Goal: Information Seeking & Learning: Learn about a topic

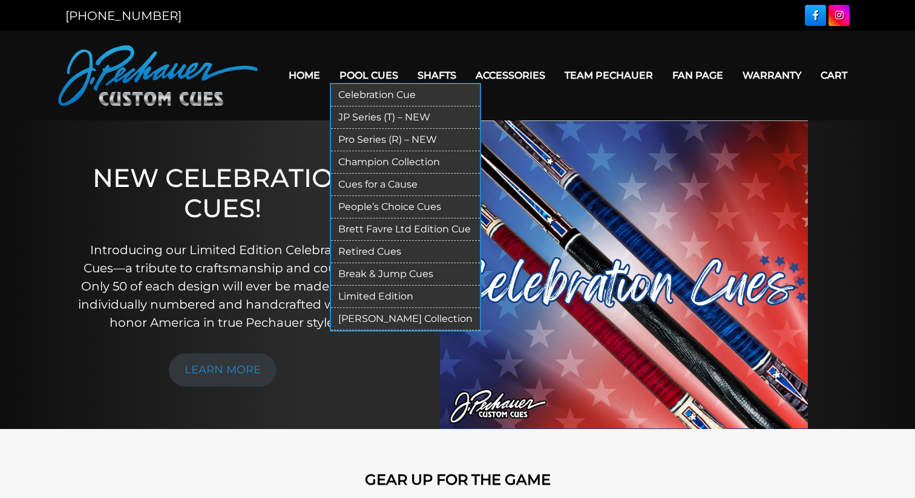
click at [385, 211] on link "People’s Choice Cues" at bounding box center [405, 207] width 149 height 22
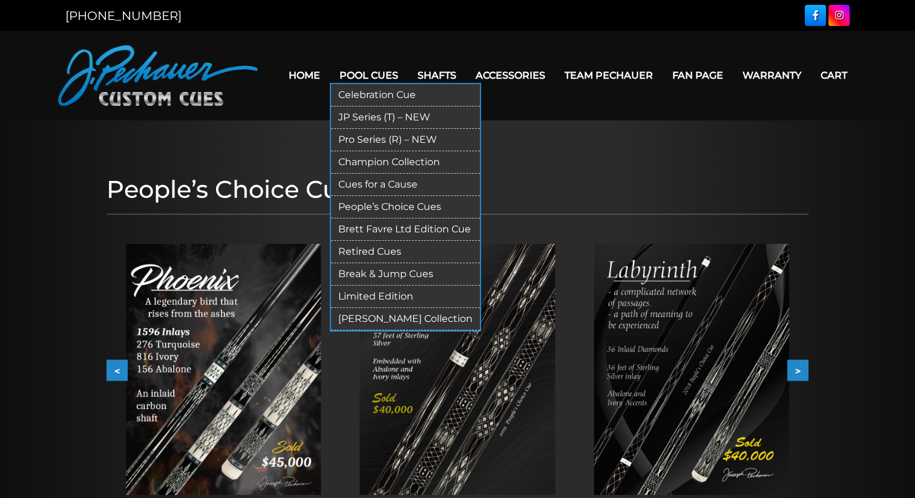
click at [387, 296] on link "Limited Edition" at bounding box center [405, 297] width 149 height 22
click at [405, 325] on link "[PERSON_NAME] Collection" at bounding box center [405, 319] width 149 height 22
click at [369, 95] on link "Celebration Cue" at bounding box center [405, 95] width 149 height 22
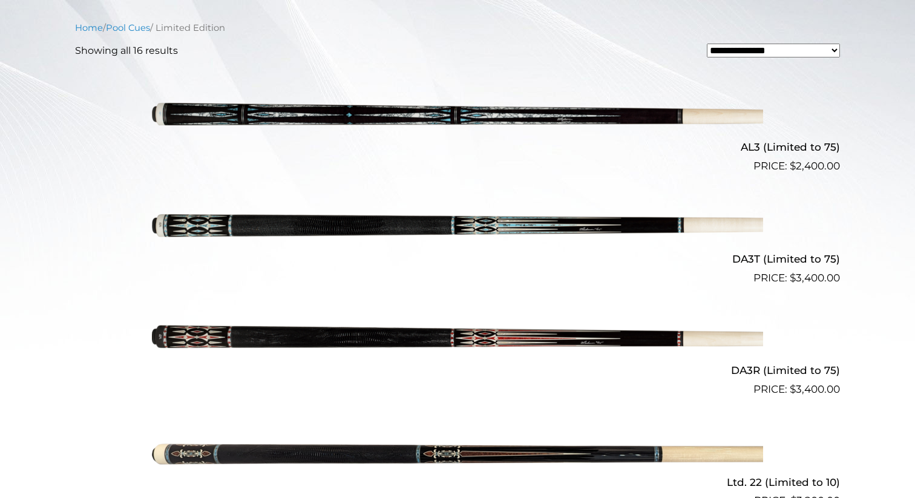
scroll to position [341, 0]
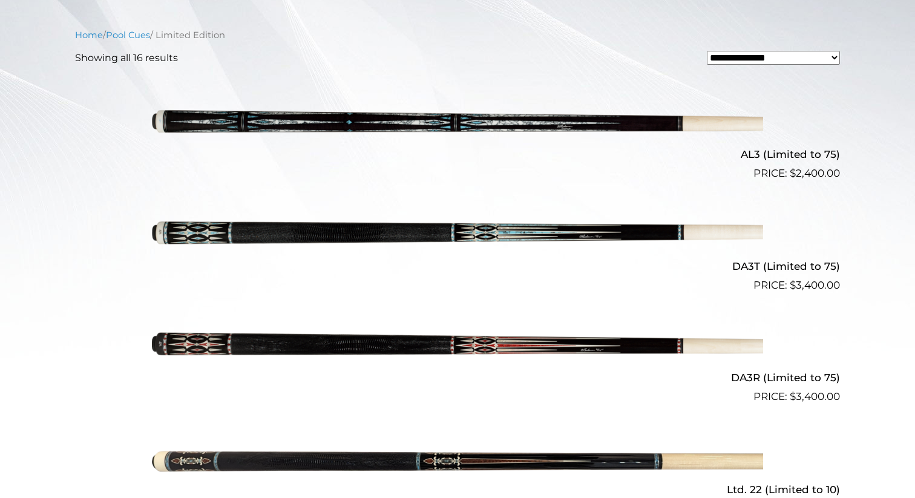
click at [373, 114] on img at bounding box center [457, 126] width 611 height 102
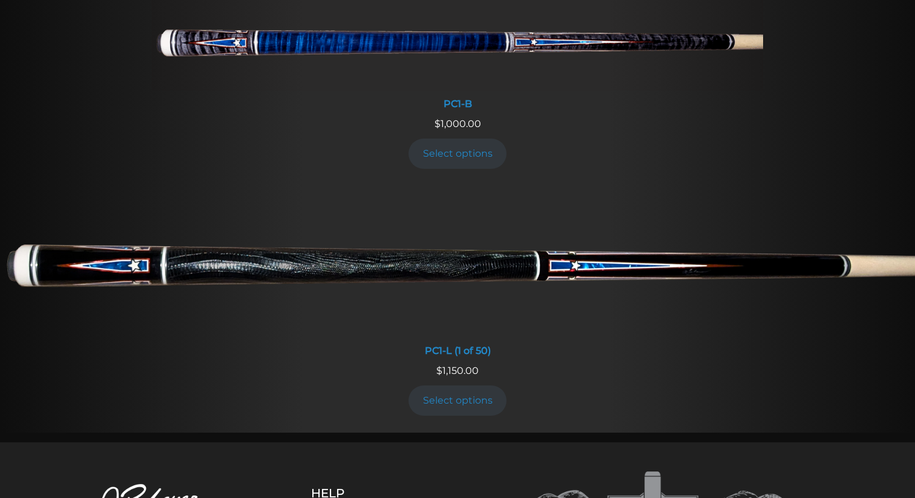
scroll to position [740, 0]
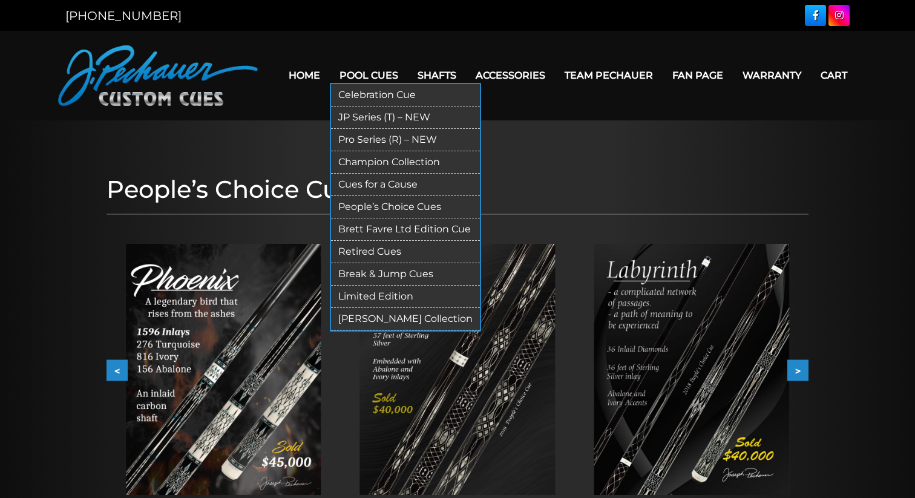
click at [376, 256] on link "Retired Cues" at bounding box center [405, 252] width 149 height 22
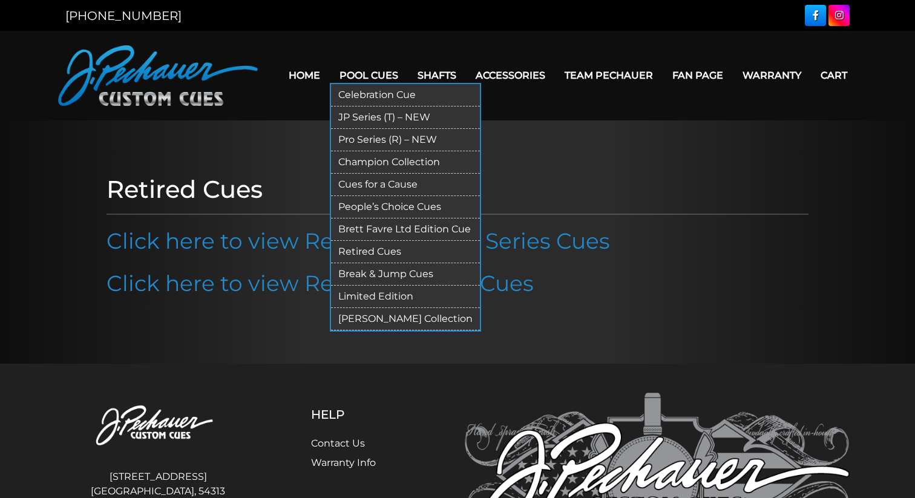
click at [367, 116] on link "JP Series (T) – NEW" at bounding box center [405, 117] width 149 height 22
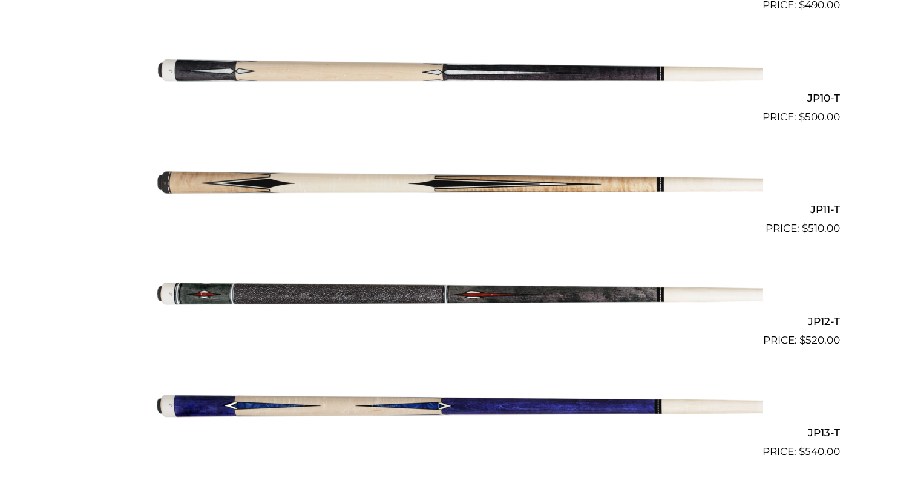
scroll to position [1377, 0]
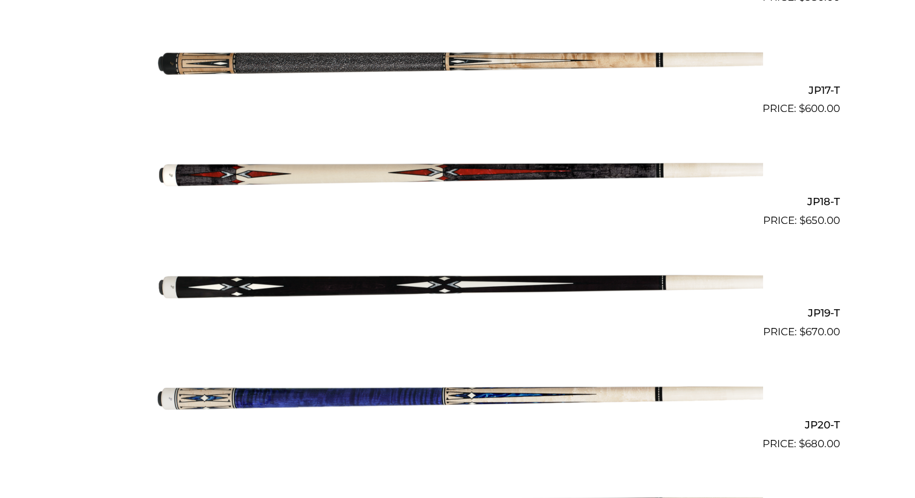
click at [367, 116] on span "$ 600.00" at bounding box center [457, 109] width 765 height 16
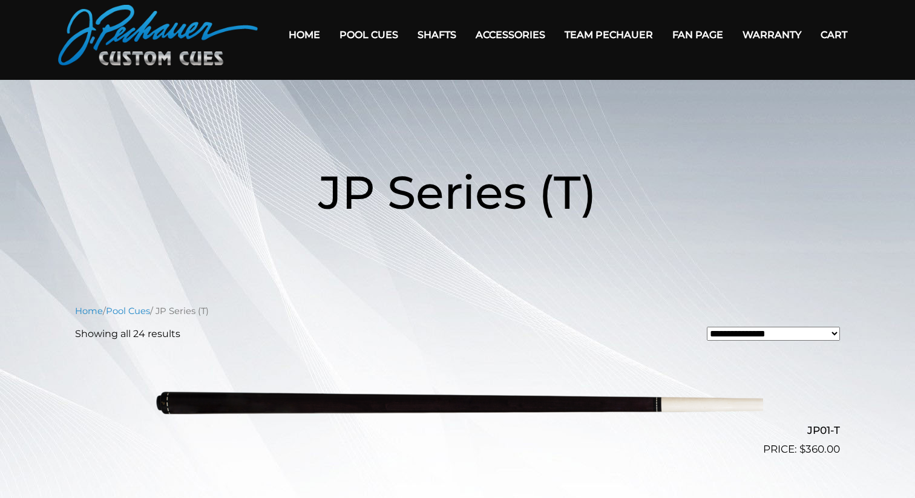
scroll to position [0, 0]
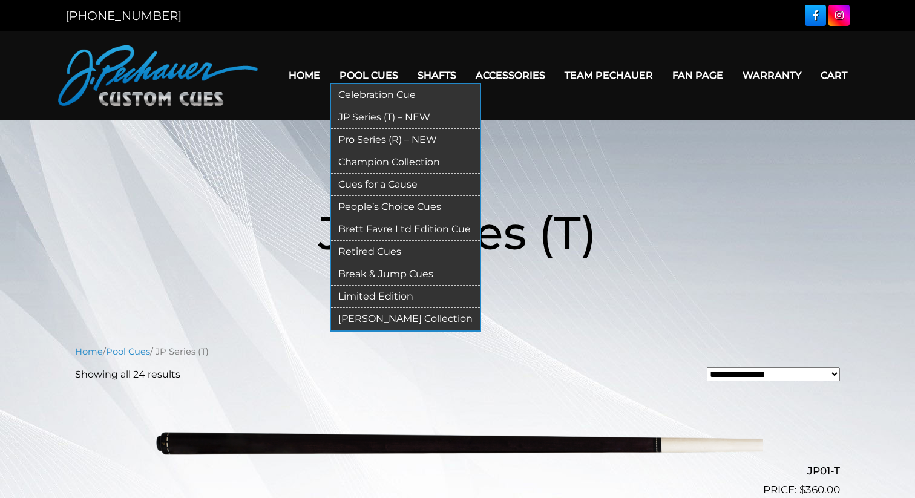
click at [395, 117] on link "JP Series (T) – NEW" at bounding box center [405, 117] width 149 height 22
click at [391, 146] on link "Pro Series (R) – NEW" at bounding box center [405, 140] width 149 height 22
click at [416, 160] on link "Champion Collection" at bounding box center [405, 162] width 149 height 22
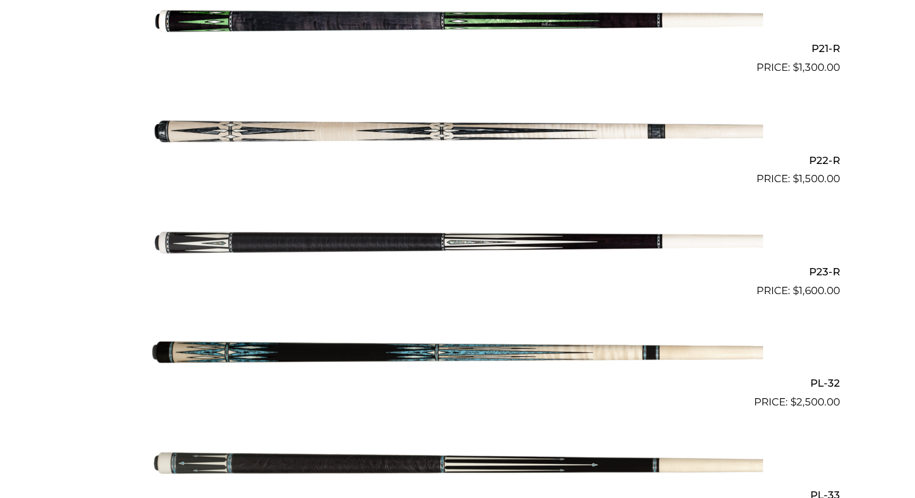
scroll to position [2652, 0]
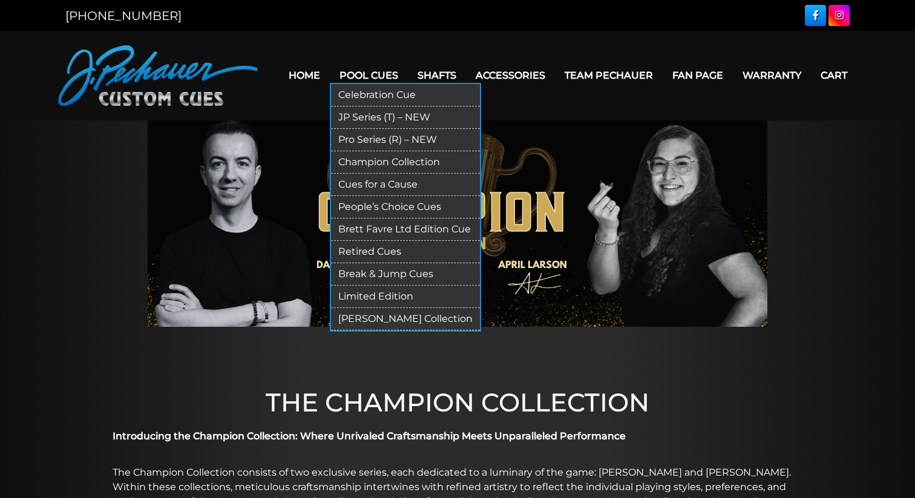
click at [404, 299] on link "Limited Edition" at bounding box center [405, 297] width 149 height 22
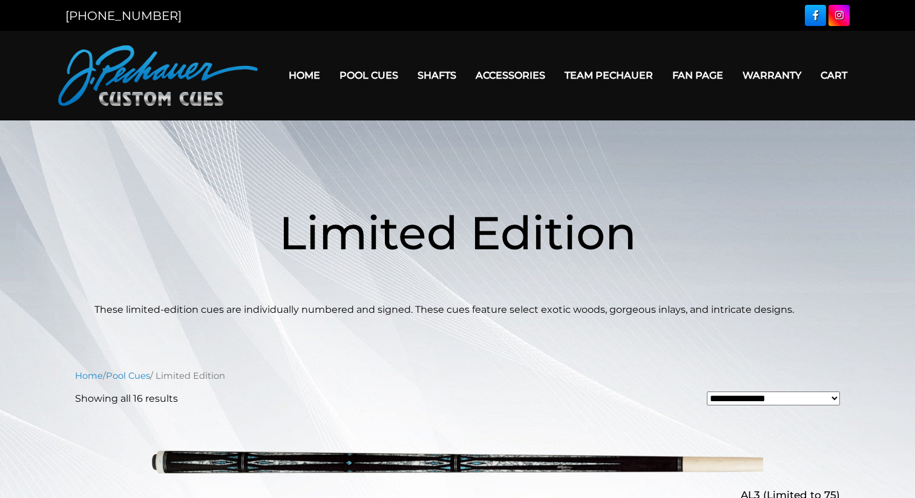
scroll to position [1, 0]
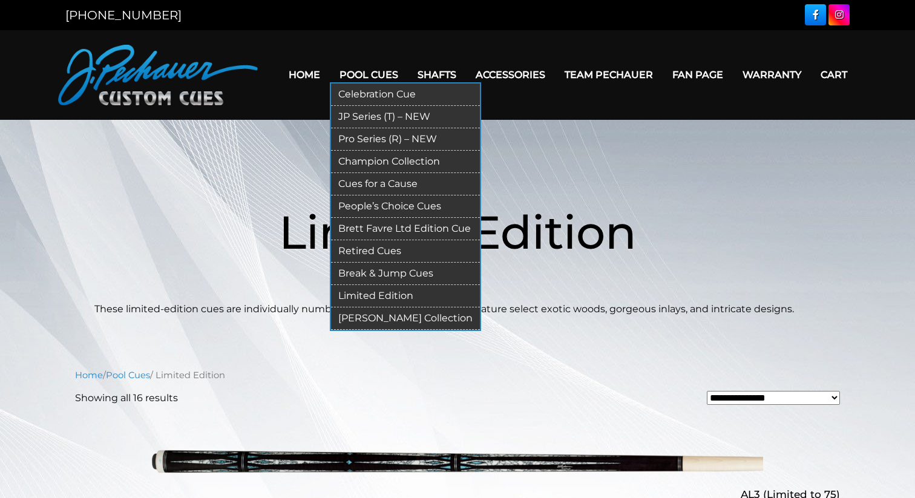
click at [371, 162] on link "Champion Collection" at bounding box center [405, 162] width 149 height 22
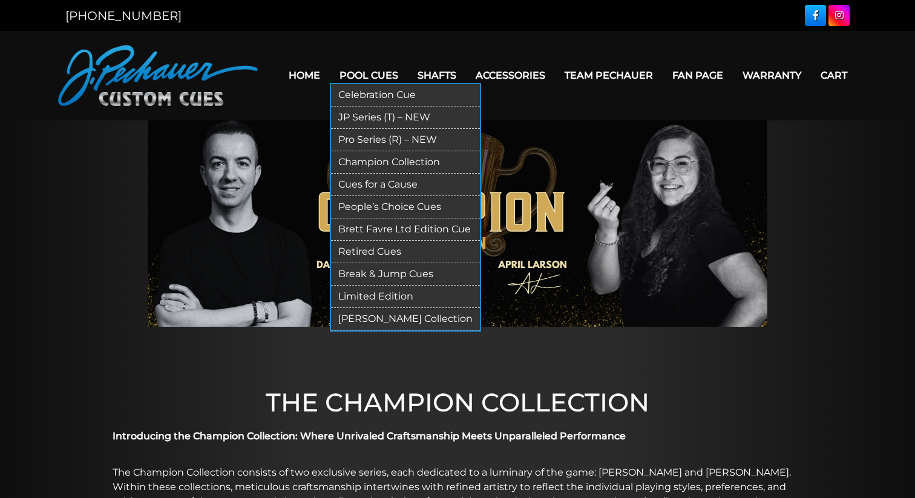
click at [388, 212] on link "People’s Choice Cues" at bounding box center [405, 207] width 149 height 22
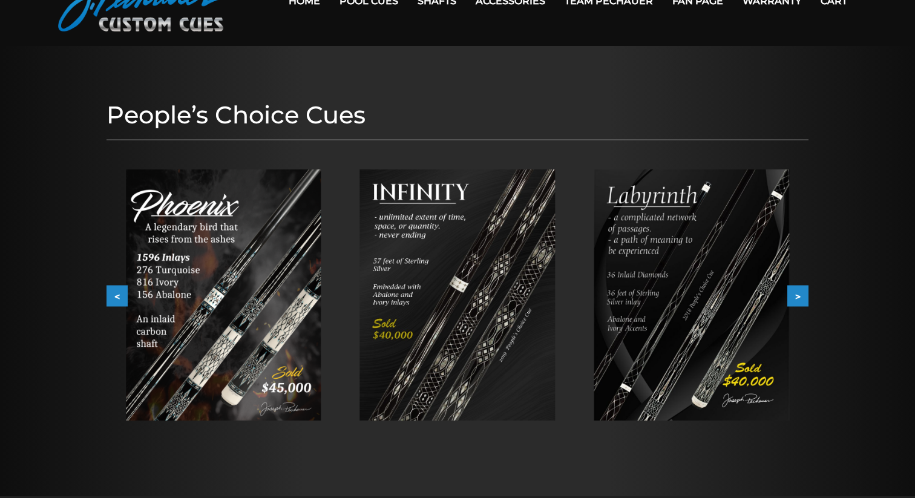
scroll to position [80, 0]
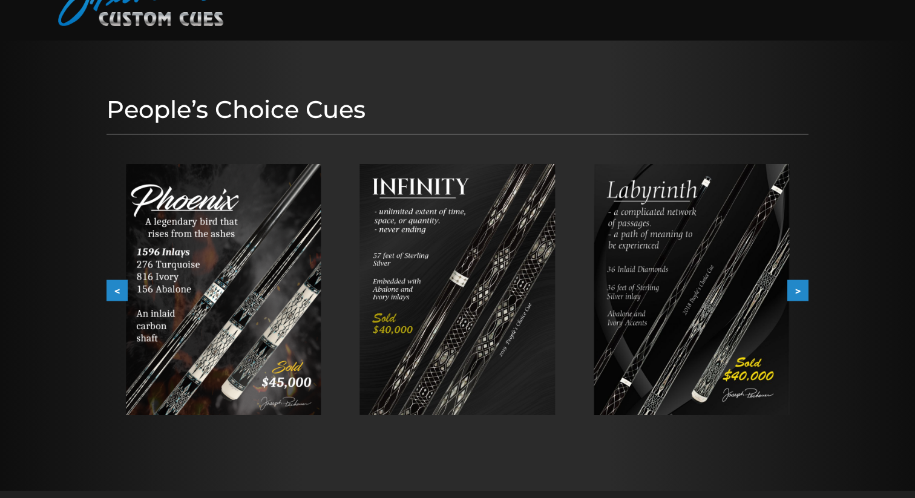
click at [791, 293] on button ">" at bounding box center [797, 290] width 21 height 21
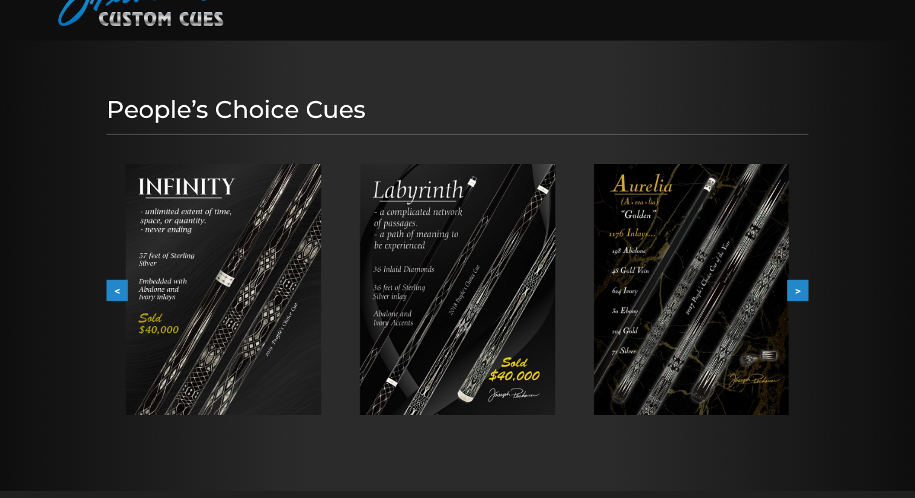
click at [791, 293] on button ">" at bounding box center [797, 290] width 21 height 21
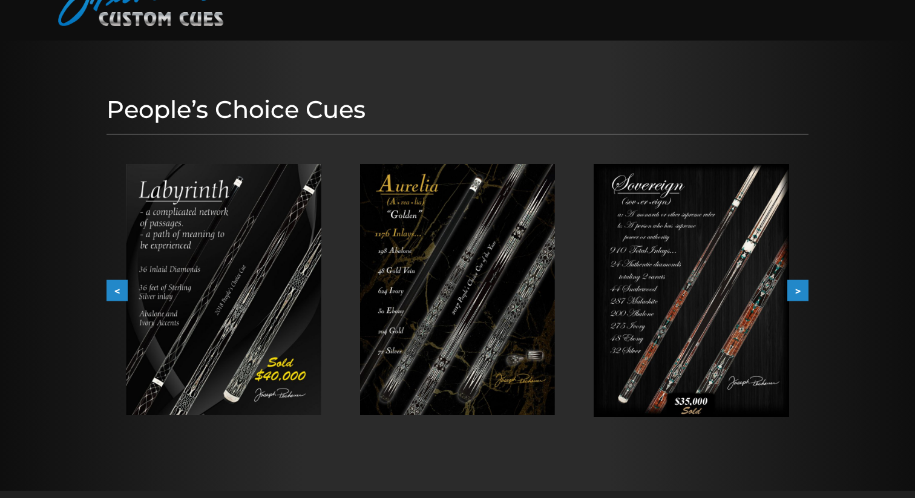
click at [791, 293] on button ">" at bounding box center [797, 290] width 21 height 21
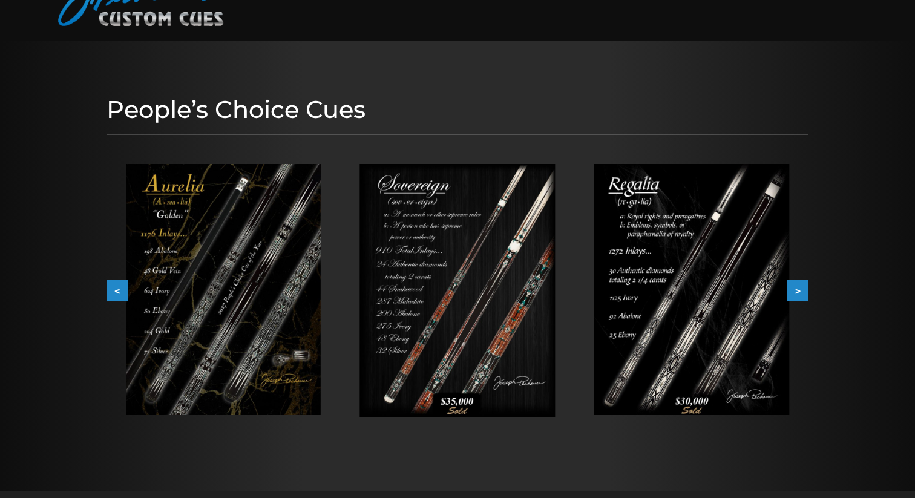
click at [791, 293] on button ">" at bounding box center [797, 290] width 21 height 21
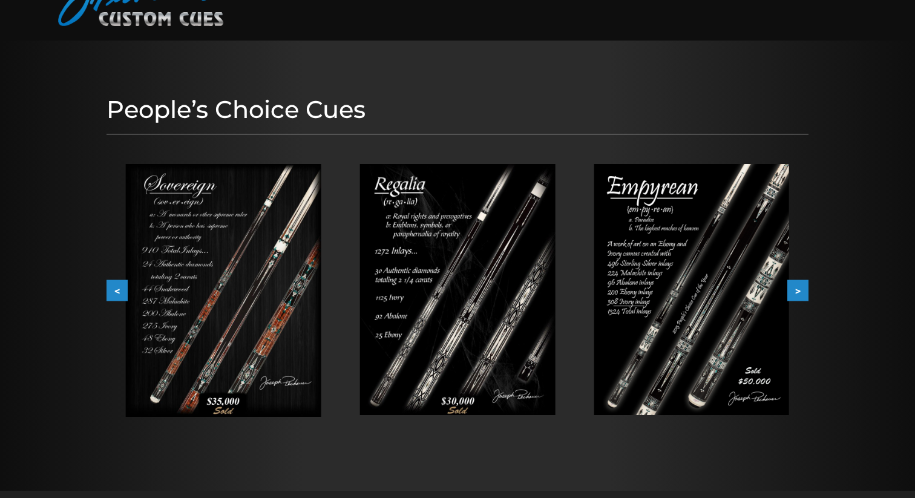
click at [791, 293] on button ">" at bounding box center [797, 290] width 21 height 21
